Goal: Information Seeking & Learning: Check status

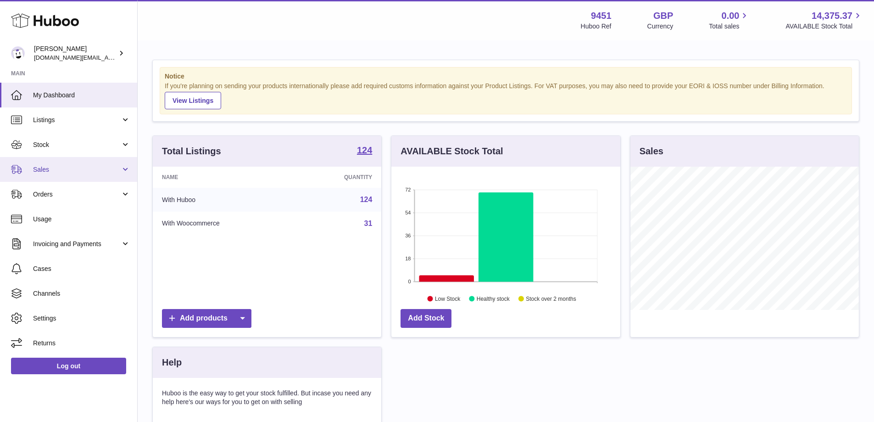
click at [121, 167] on link "Sales" at bounding box center [68, 169] width 137 height 25
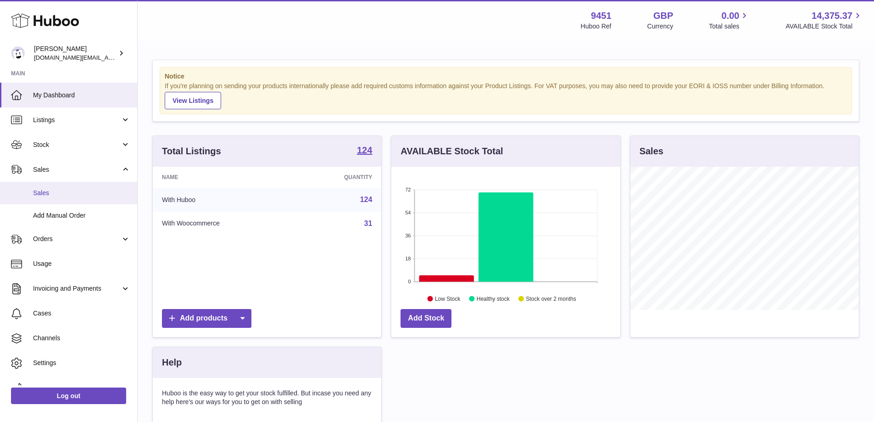
click at [82, 193] on span "Sales" at bounding box center [81, 193] width 97 height 9
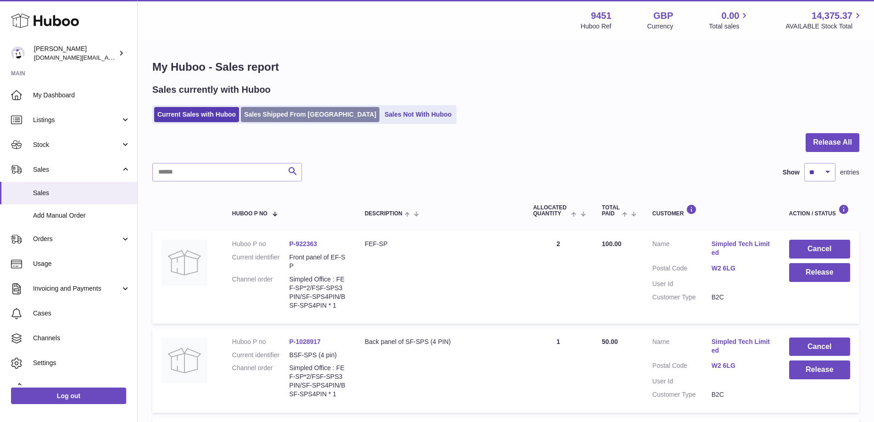
click at [273, 118] on link "Sales Shipped From [GEOGRAPHIC_DATA]" at bounding box center [310, 114] width 139 height 15
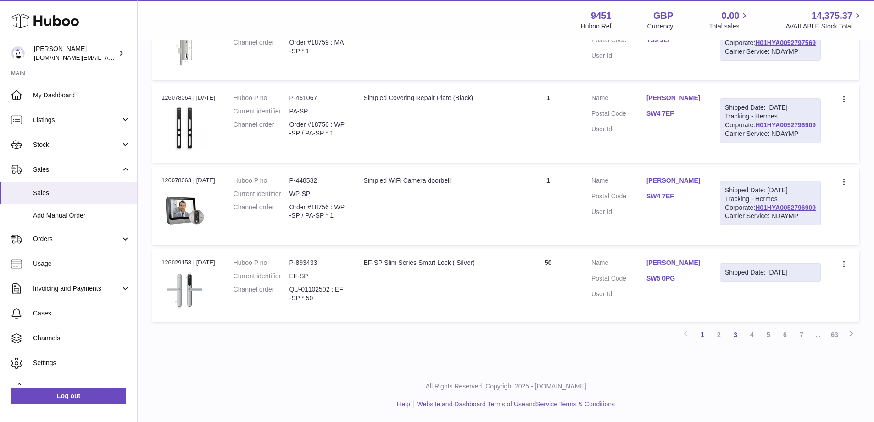
click at [734, 342] on link "3" at bounding box center [736, 334] width 17 height 17
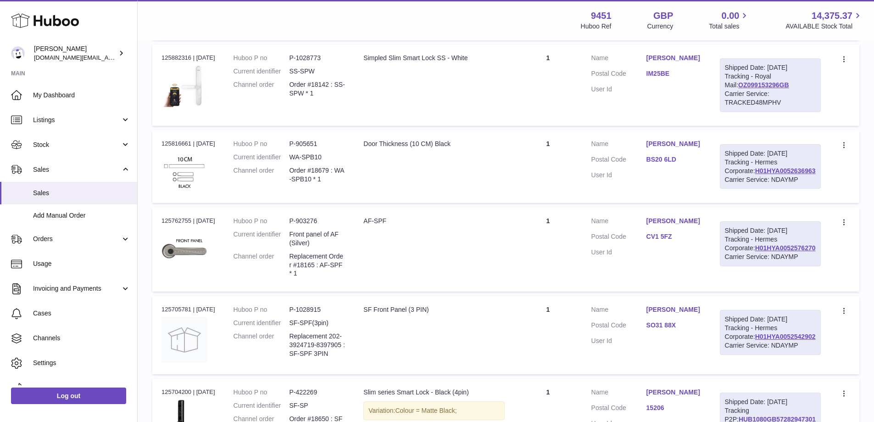
scroll to position [329, 0]
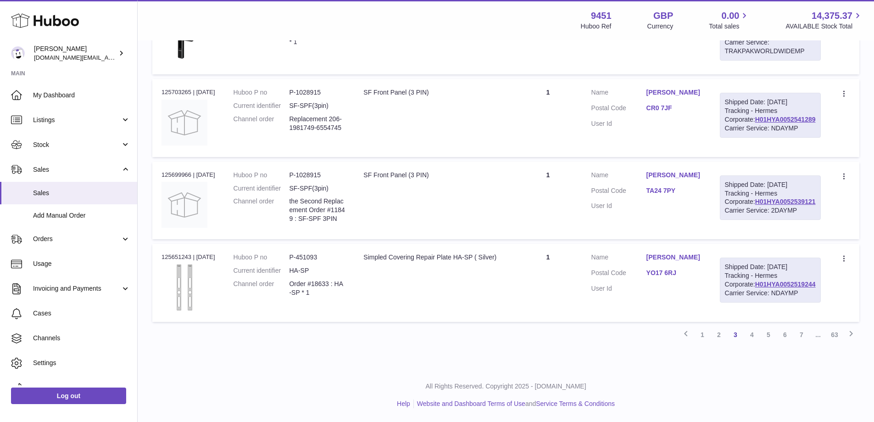
scroll to position [806, 0]
click at [718, 337] on link "2" at bounding box center [719, 334] width 17 height 17
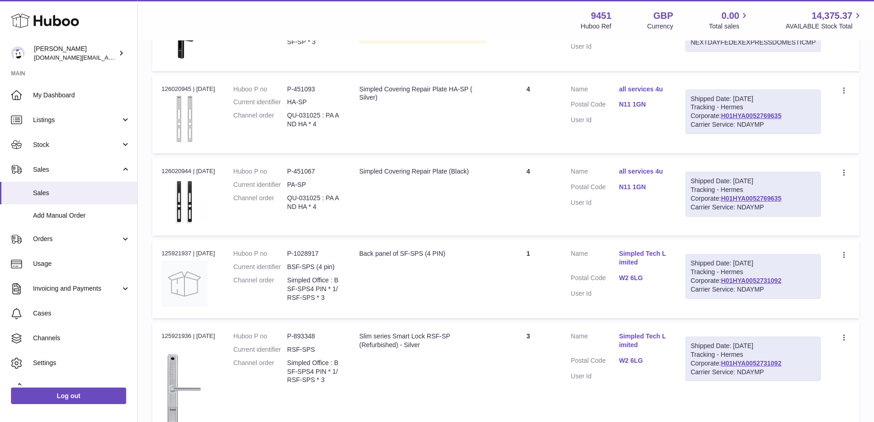
scroll to position [616, 0]
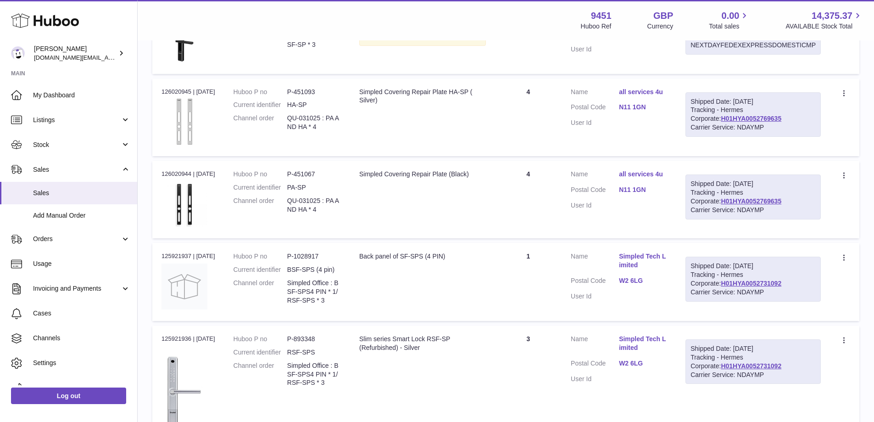
click at [869, 224] on div "My Huboo - Sales report Shipped Current Sales with Huboo Sales Shipped From Hub…" at bounding box center [506, 1] width 737 height 1153
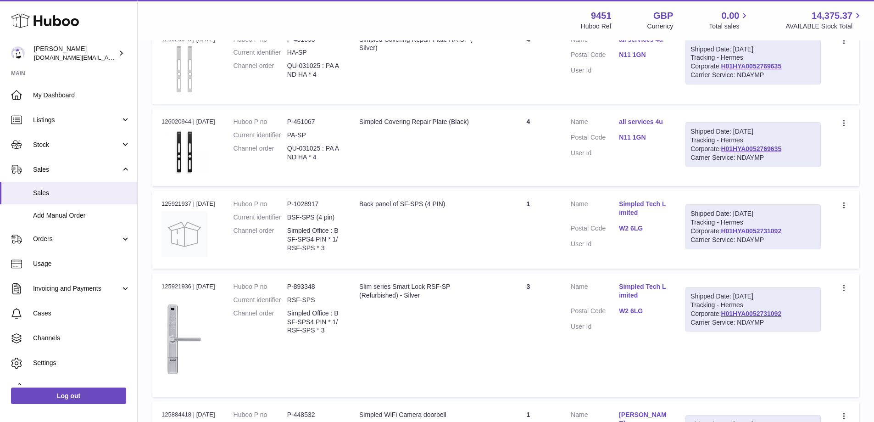
scroll to position [826, 0]
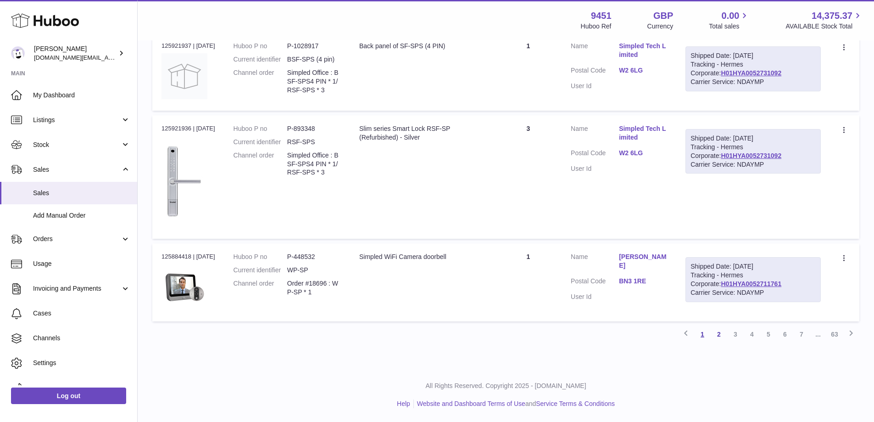
click at [705, 335] on link "1" at bounding box center [702, 334] width 17 height 17
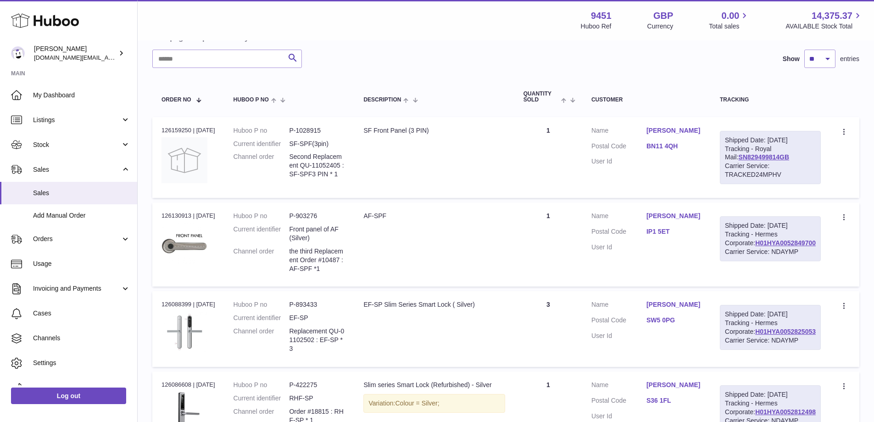
scroll to position [99, 0]
click at [114, 151] on link "Stock" at bounding box center [68, 144] width 137 height 25
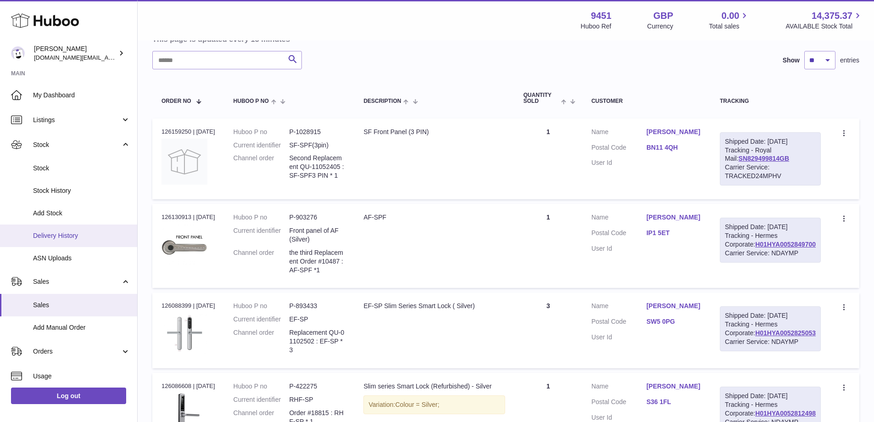
click at [105, 235] on span "Delivery History" at bounding box center [81, 235] width 97 height 9
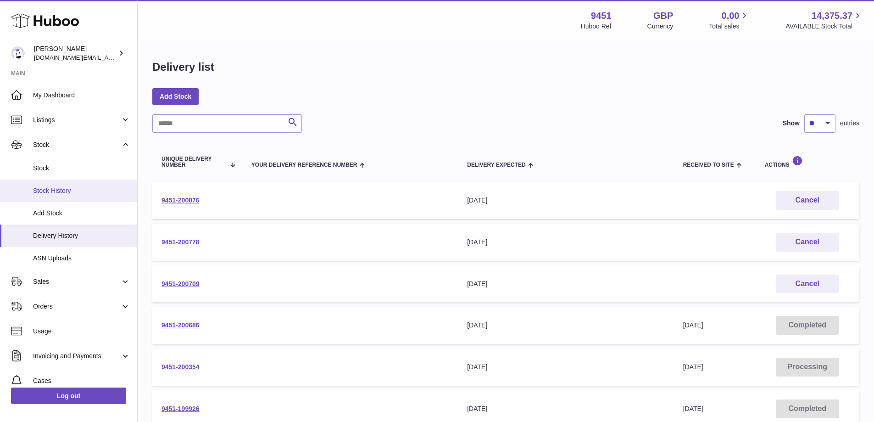
click at [84, 192] on span "Stock History" at bounding box center [81, 190] width 97 height 9
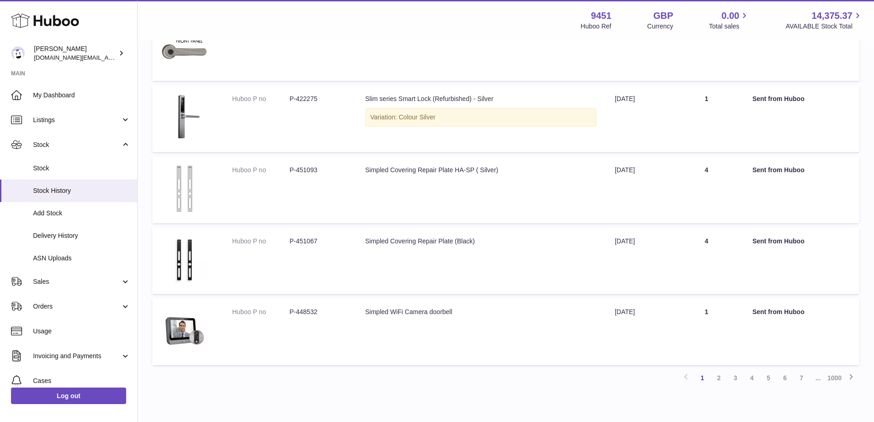
scroll to position [384, 0]
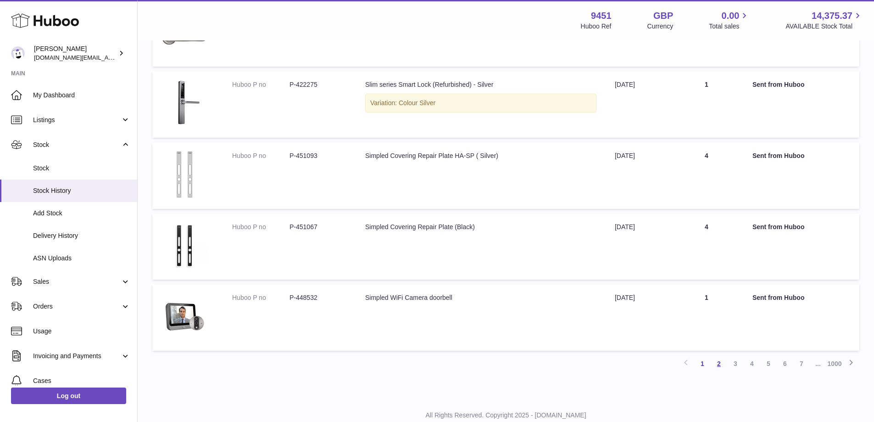
click at [719, 366] on link "2" at bounding box center [719, 363] width 17 height 17
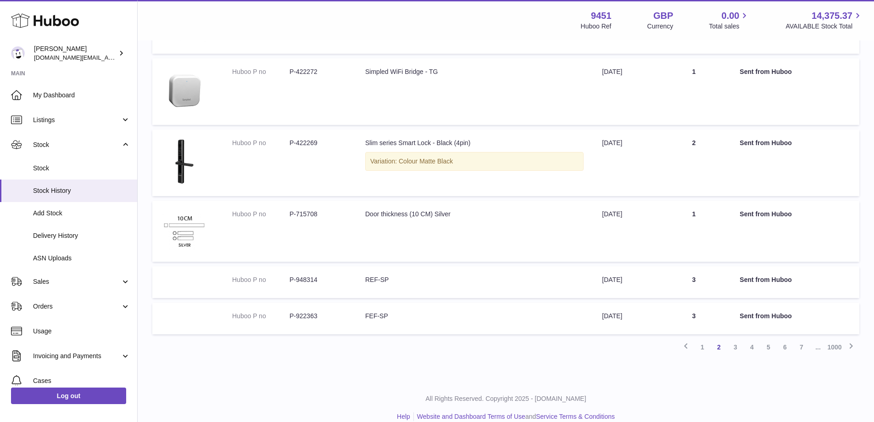
scroll to position [385, 0]
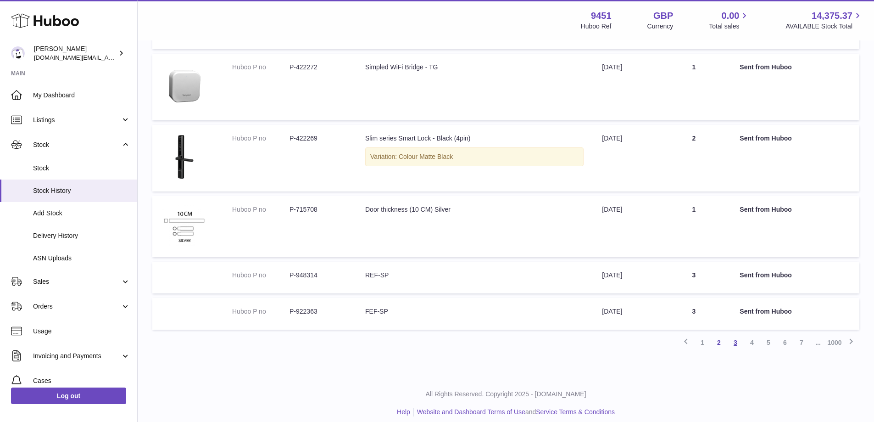
click at [740, 342] on link "3" at bounding box center [736, 342] width 17 height 17
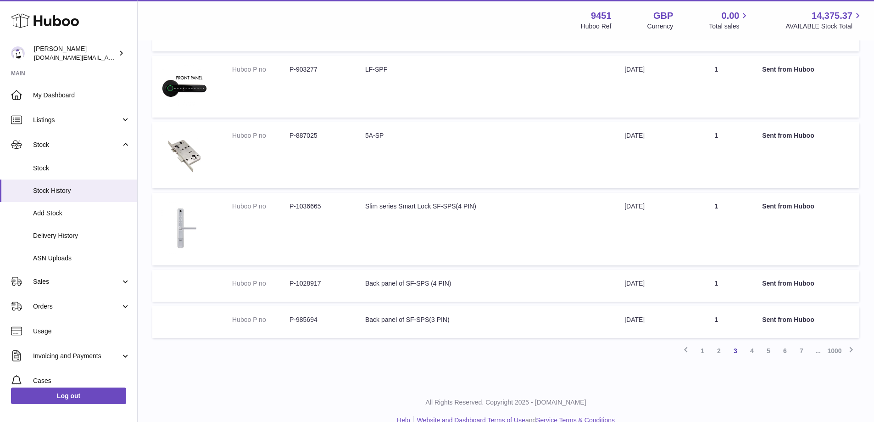
scroll to position [484, 0]
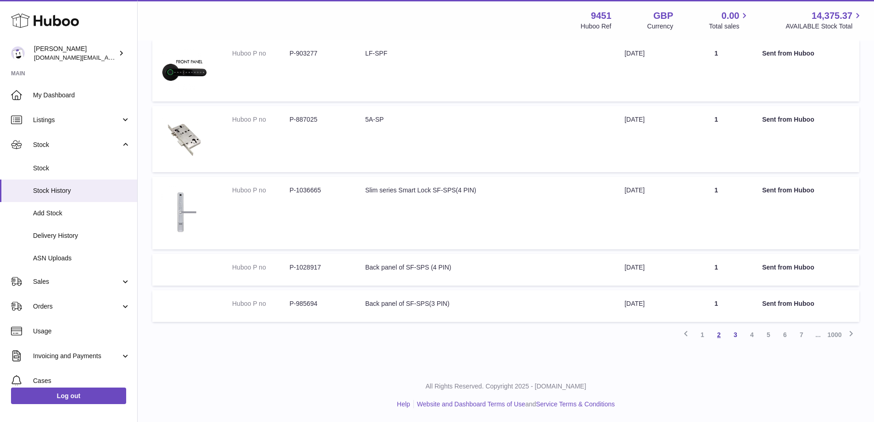
click at [714, 339] on link "2" at bounding box center [719, 334] width 17 height 17
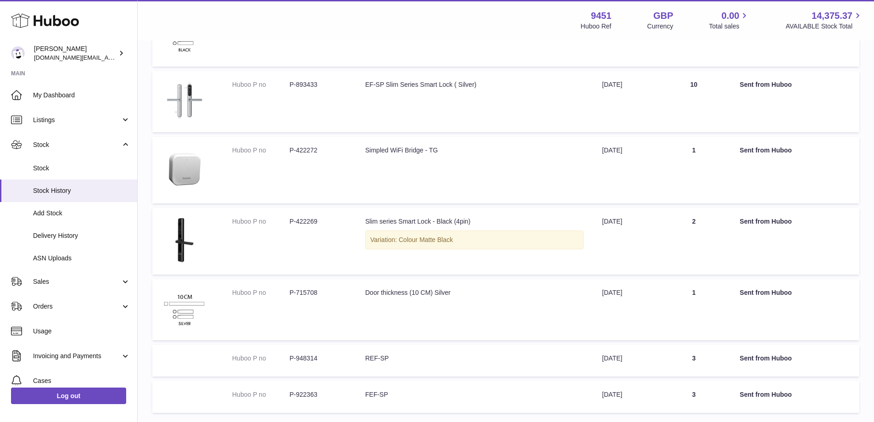
scroll to position [393, 0]
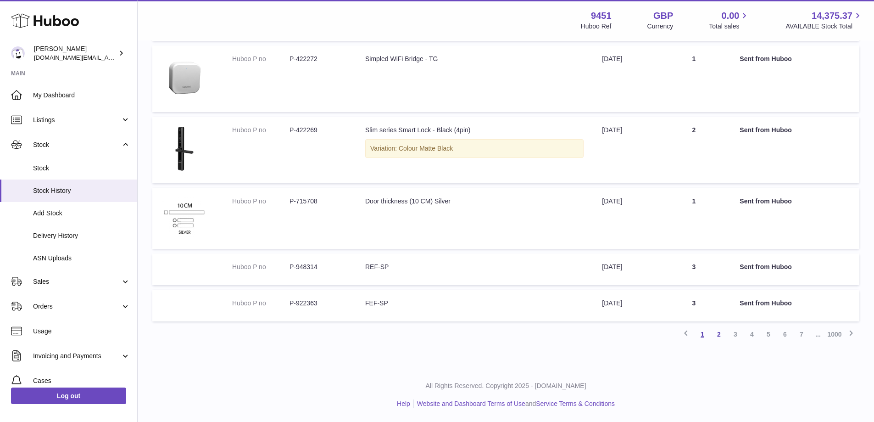
click at [704, 336] on link "1" at bounding box center [702, 334] width 17 height 17
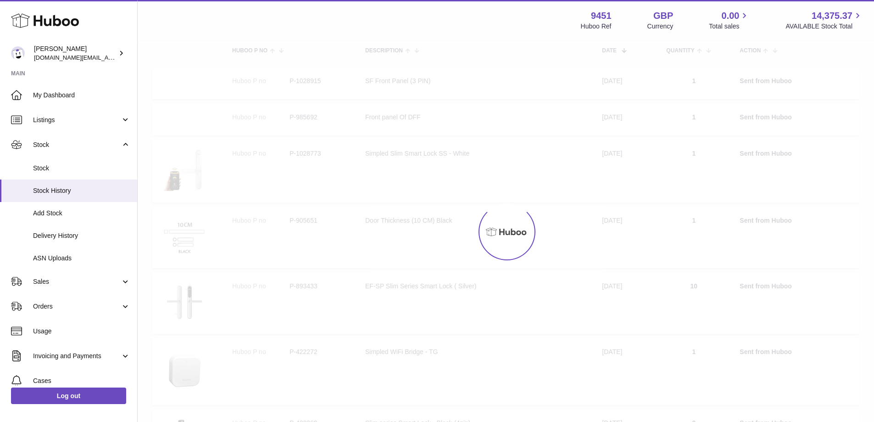
scroll to position [41, 0]
